Goal: Entertainment & Leisure: Consume media (video, audio)

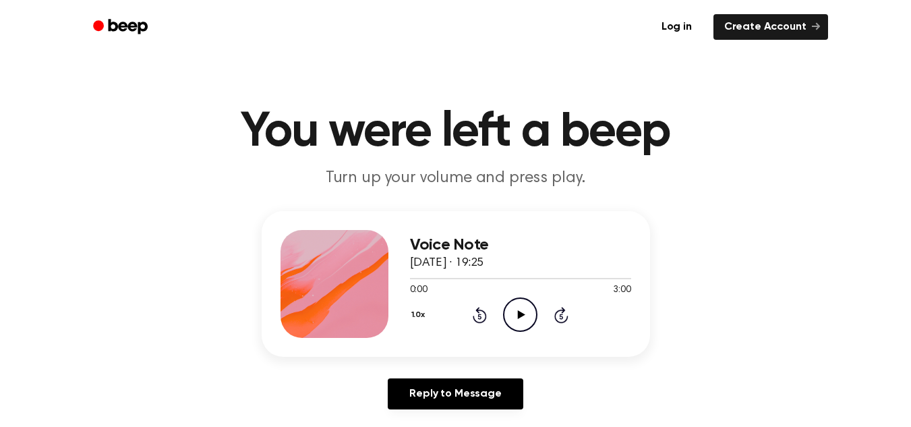
click at [520, 299] on icon "Play Audio" at bounding box center [520, 314] width 34 height 34
click at [516, 313] on icon "Play Audio" at bounding box center [520, 314] width 34 height 34
click at [559, 317] on icon "Skip 5 seconds" at bounding box center [561, 315] width 15 height 18
click at [527, 308] on icon "Pause Audio" at bounding box center [520, 314] width 34 height 34
click at [527, 309] on icon "Play Audio" at bounding box center [520, 314] width 34 height 34
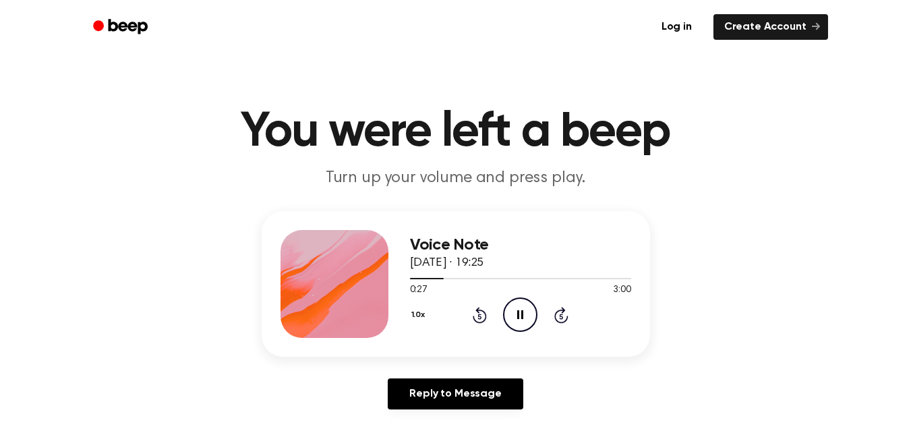
click at [527, 311] on icon "Pause Audio" at bounding box center [520, 314] width 34 height 34
click at [527, 311] on icon "Play Audio" at bounding box center [520, 314] width 34 height 34
click at [527, 311] on icon "Pause Audio" at bounding box center [520, 314] width 34 height 34
click at [527, 311] on icon "Play Audio" at bounding box center [520, 314] width 34 height 34
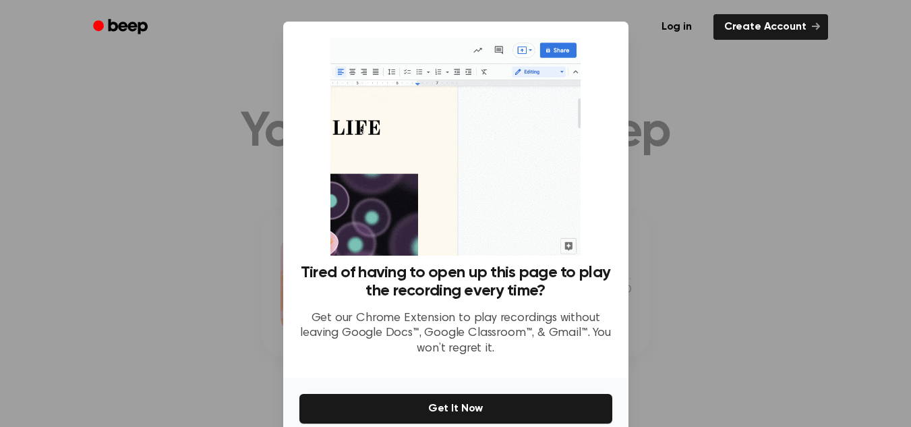
scroll to position [64, 0]
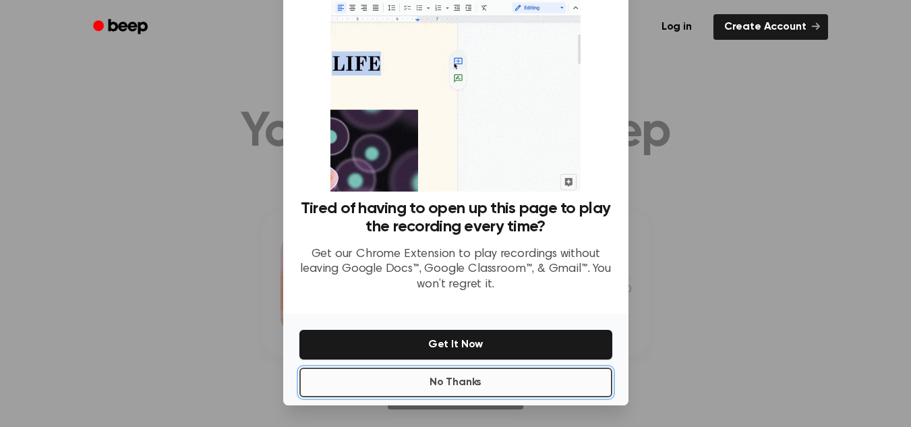
click at [530, 387] on button "No Thanks" at bounding box center [455, 382] width 313 height 30
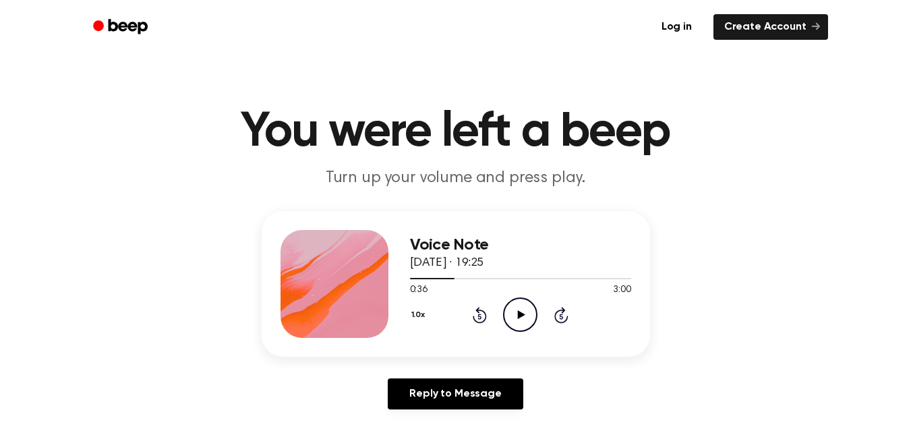
click at [516, 316] on icon "Play Audio" at bounding box center [520, 314] width 34 height 34
click at [516, 316] on icon "Pause Audio" at bounding box center [520, 314] width 34 height 34
click at [516, 316] on icon "Play Audio" at bounding box center [520, 314] width 34 height 34
click at [516, 316] on icon "Pause Audio" at bounding box center [520, 314] width 34 height 34
click at [516, 316] on icon "Play Audio" at bounding box center [520, 314] width 34 height 34
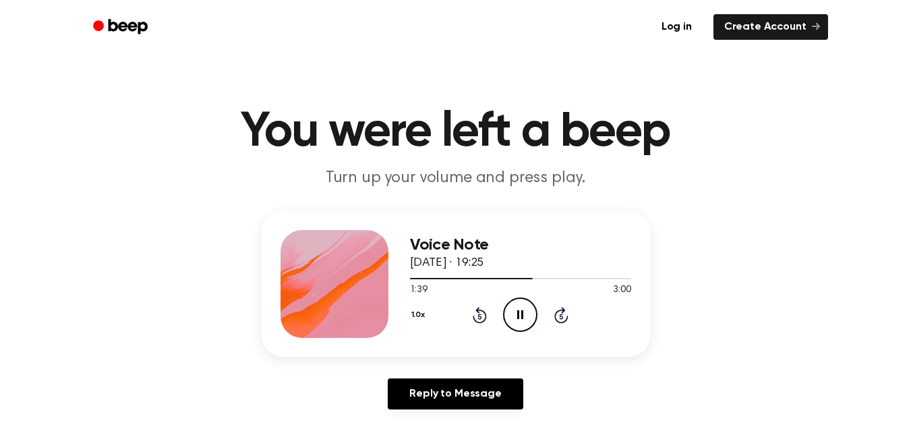
click at [526, 305] on icon "Pause Audio" at bounding box center [520, 314] width 34 height 34
click at [526, 305] on icon "Play Audio" at bounding box center [520, 314] width 34 height 34
click at [571, 309] on div "1.0x Rewind 5 seconds Pause Audio Skip 5 seconds" at bounding box center [520, 314] width 221 height 34
click at [566, 309] on icon "Skip 5 seconds" at bounding box center [561, 315] width 15 height 18
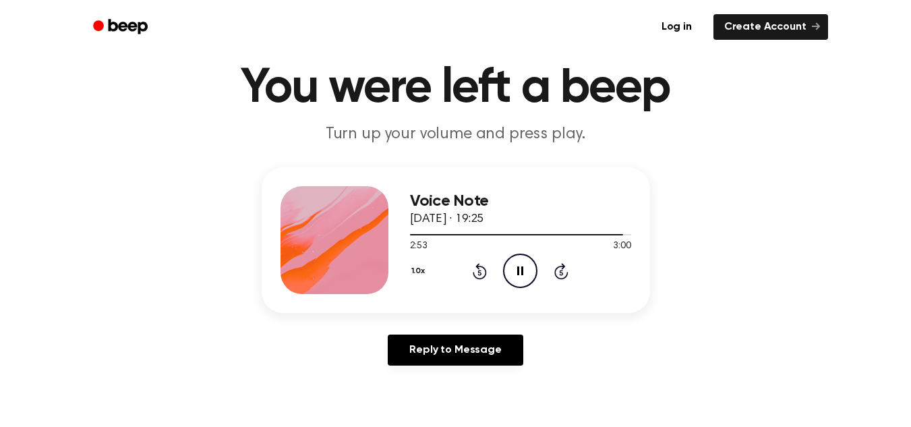
scroll to position [67, 0]
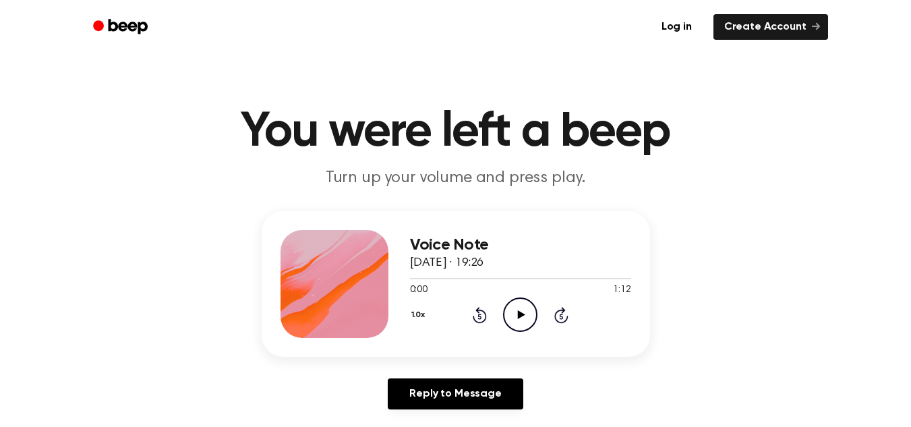
click at [505, 309] on circle at bounding box center [520, 314] width 33 height 33
click at [521, 313] on icon at bounding box center [520, 314] width 6 height 9
click at [521, 314] on icon at bounding box center [521, 314] width 7 height 9
